Goal: Ask a question

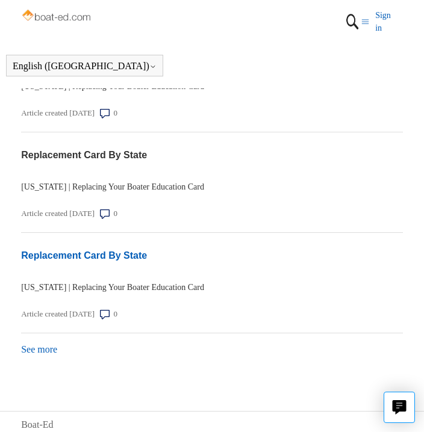
scroll to position [1695, 0]
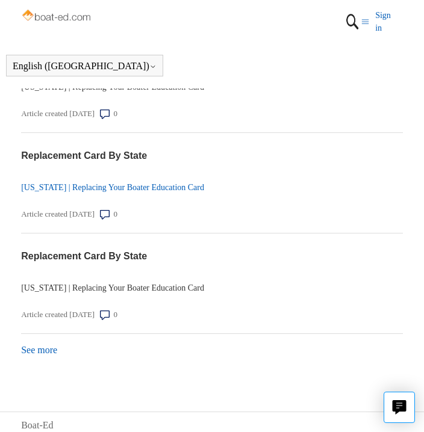
click at [167, 181] on link "[US_STATE] | Replacing Your Boater Education Card" at bounding box center [212, 187] width 382 height 13
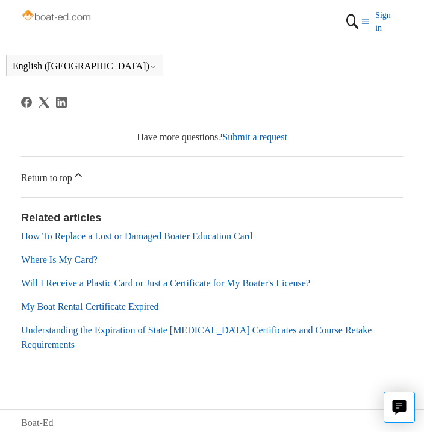
scroll to position [531, 0]
click at [88, 255] on link "Where Is My Card?" at bounding box center [59, 260] width 76 height 10
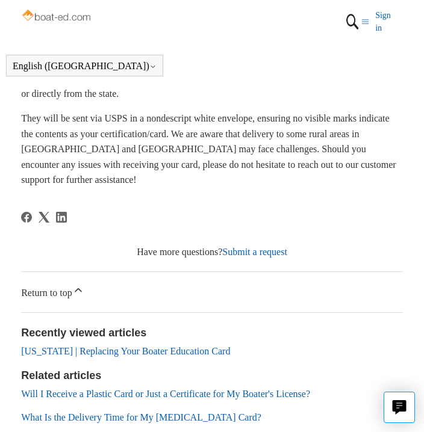
scroll to position [317, 0]
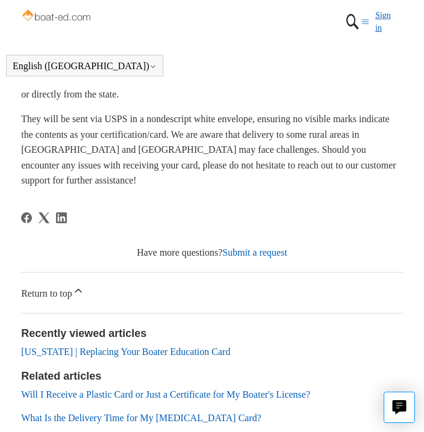
click at [378, 26] on link "Sign in" at bounding box center [389, 21] width 28 height 25
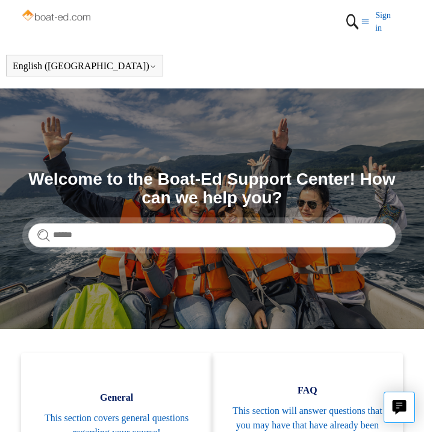
click at [365, 19] on icon "Toggle navigation menu" at bounding box center [365, 22] width 8 height 8
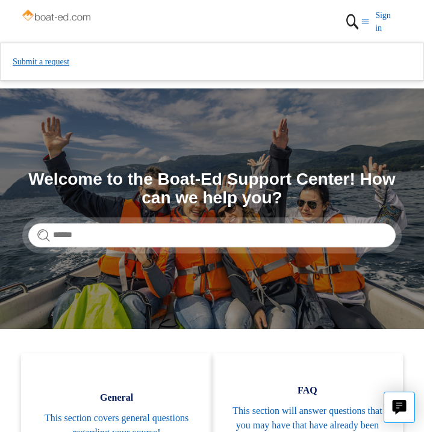
click at [171, 67] on link "Submit a request" at bounding box center [212, 61] width 398 height 13
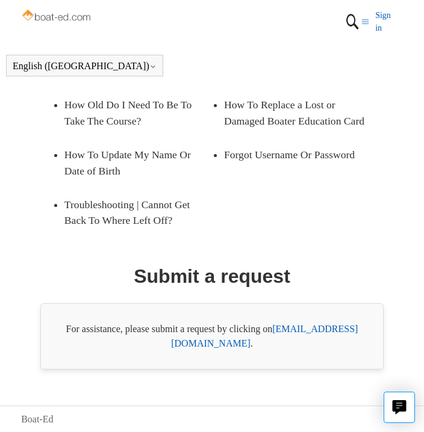
scroll to position [261, 0]
click at [316, 330] on link "[EMAIL_ADDRESS][DOMAIN_NAME]" at bounding box center [264, 336] width 187 height 25
